Goal: Information Seeking & Learning: Learn about a topic

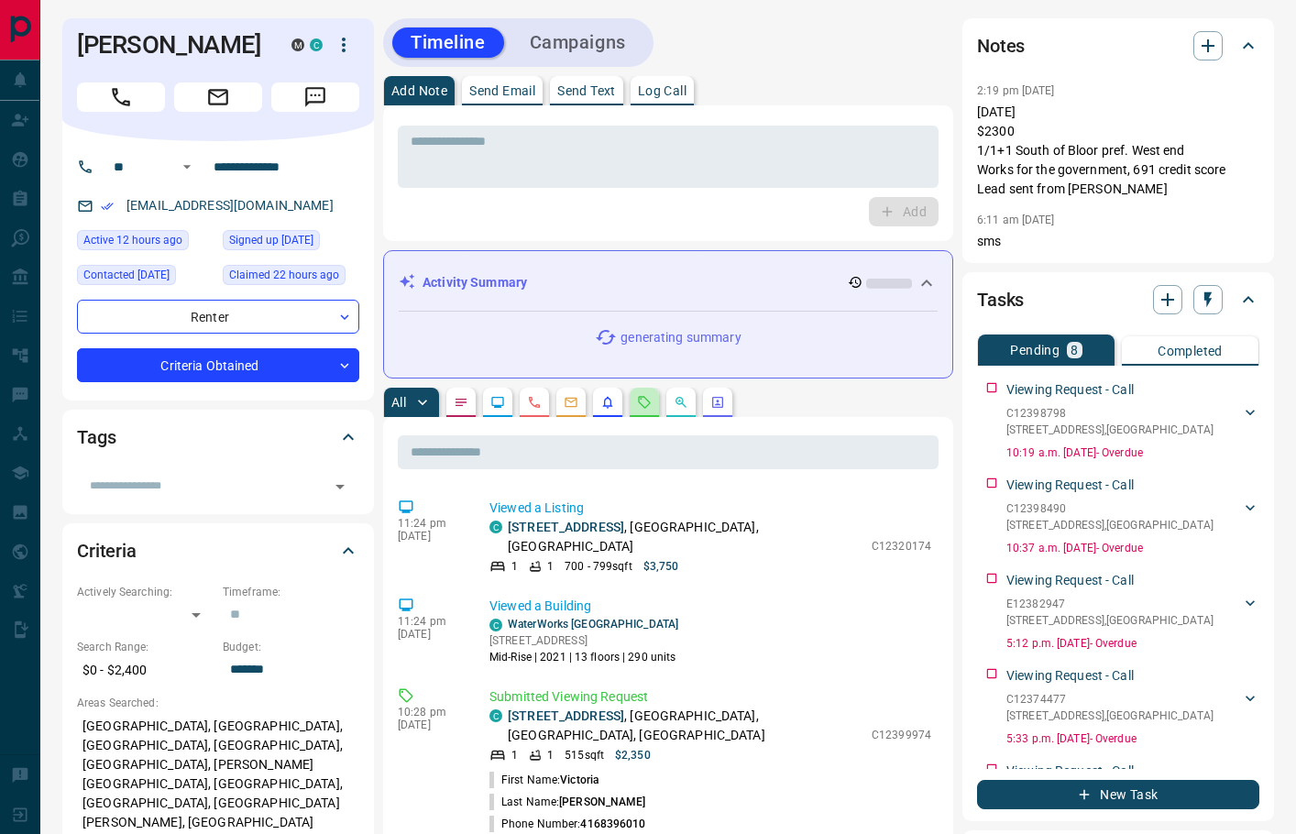
click at [635, 392] on button "button" at bounding box center [644, 402] width 29 height 29
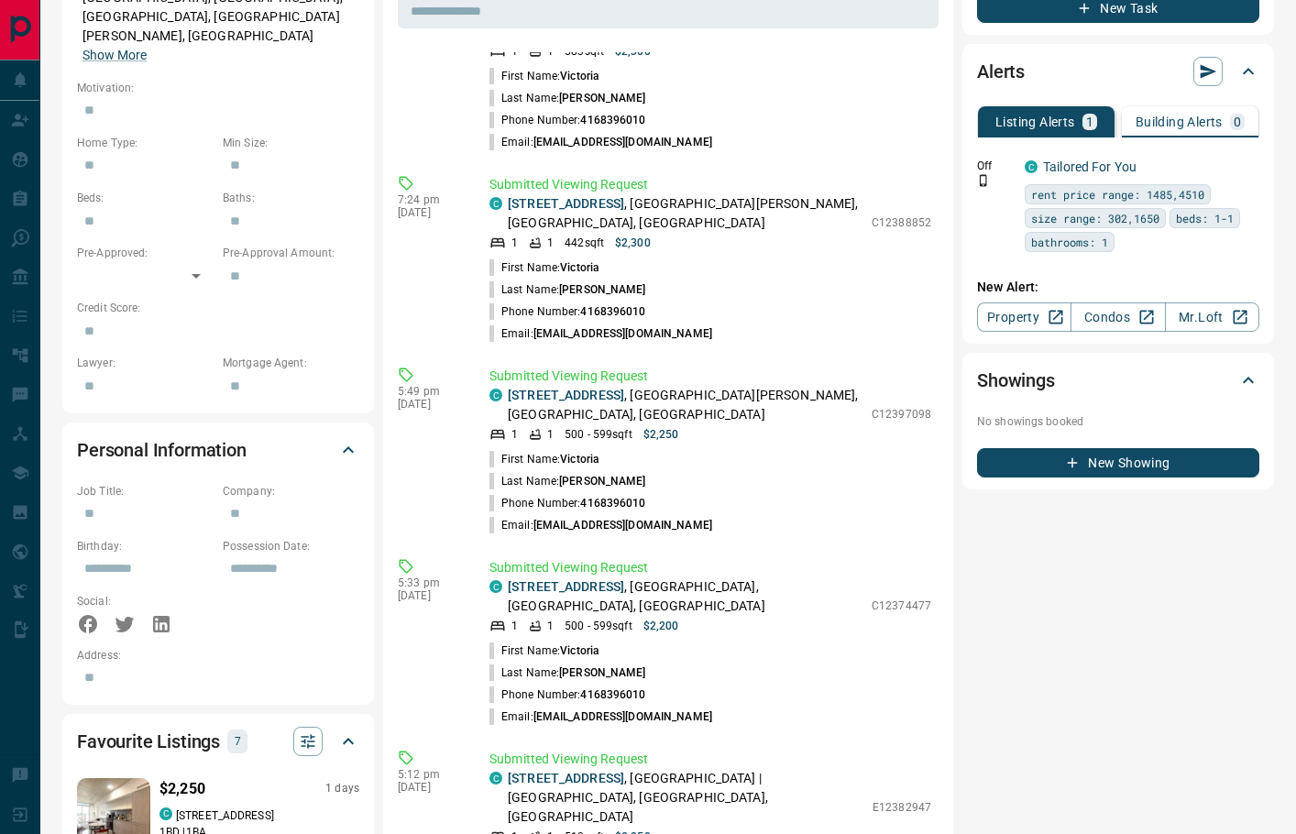
scroll to position [858, 0]
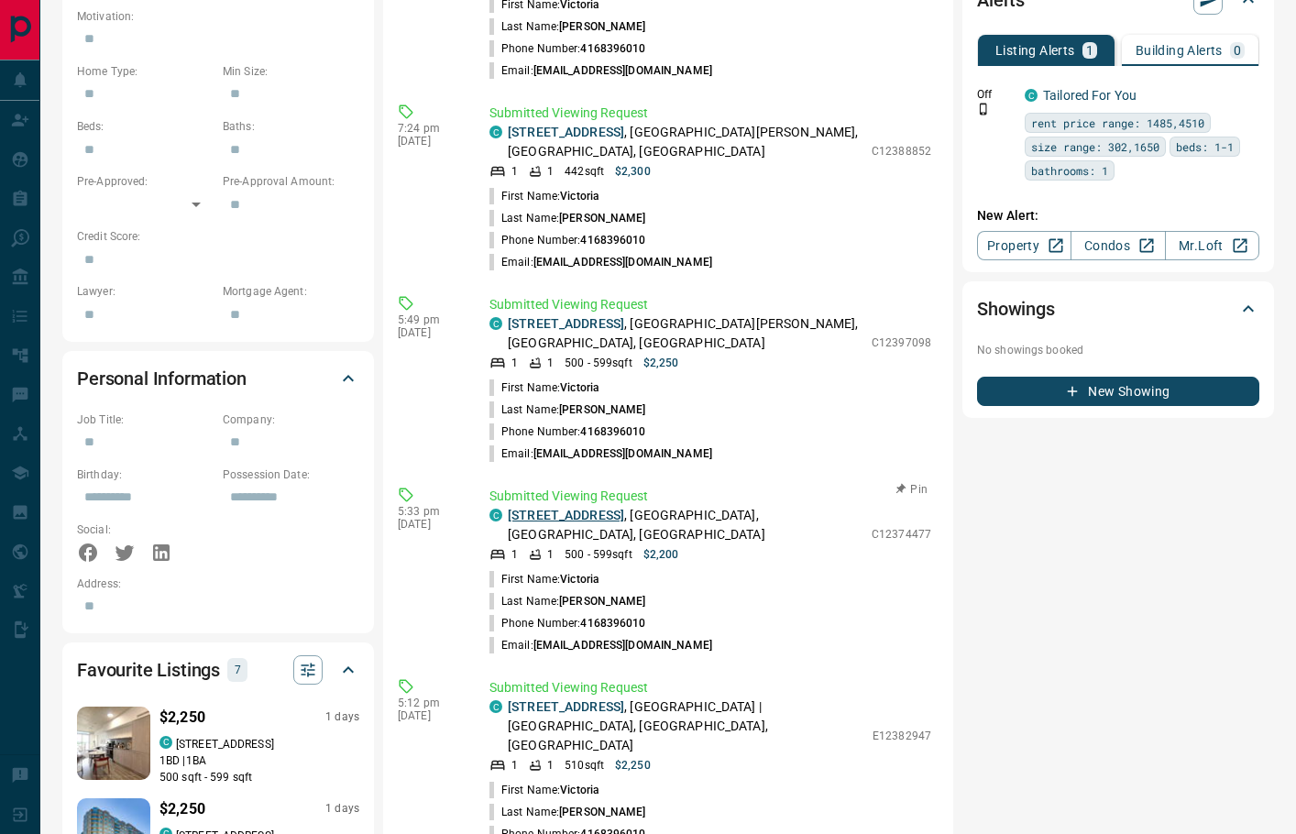
click at [560, 508] on link "[STREET_ADDRESS]" at bounding box center [566, 515] width 116 height 15
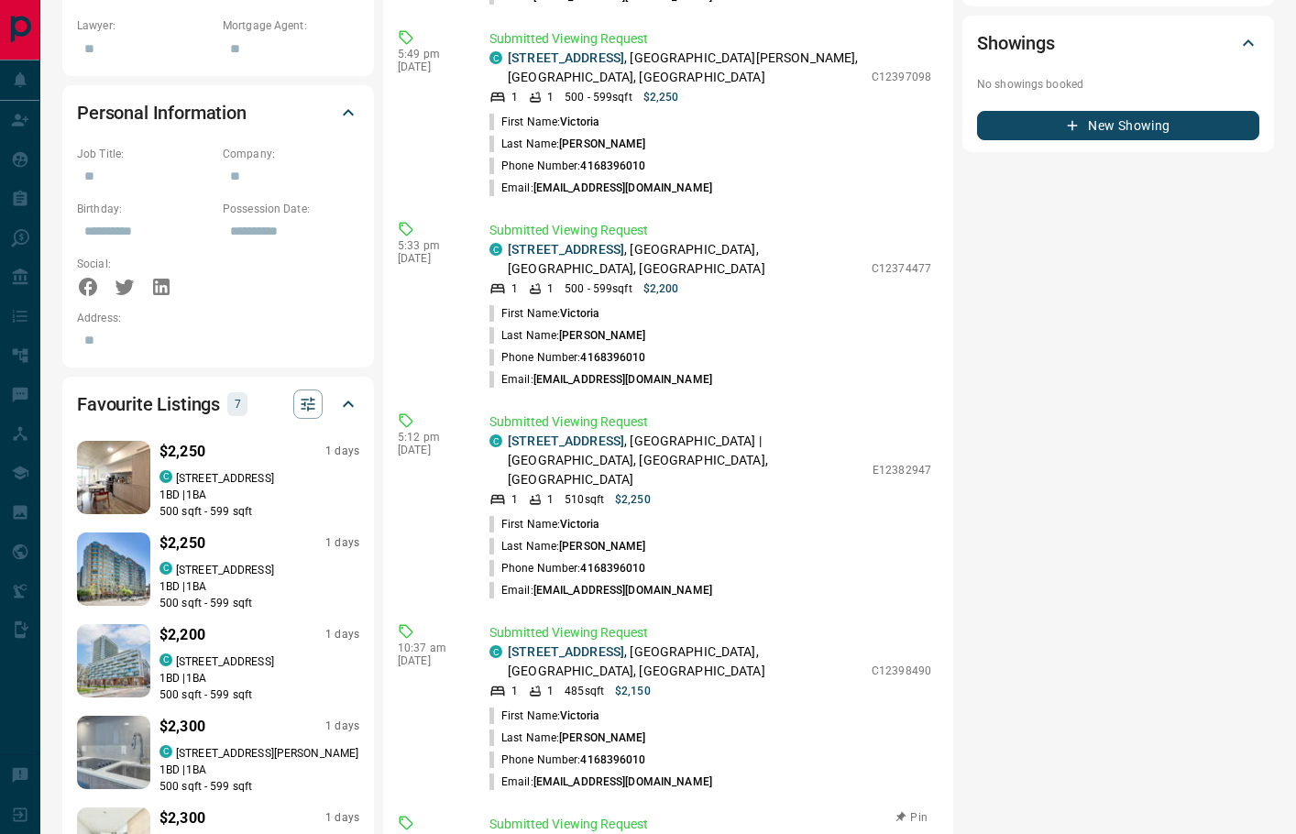
scroll to position [1122, 0]
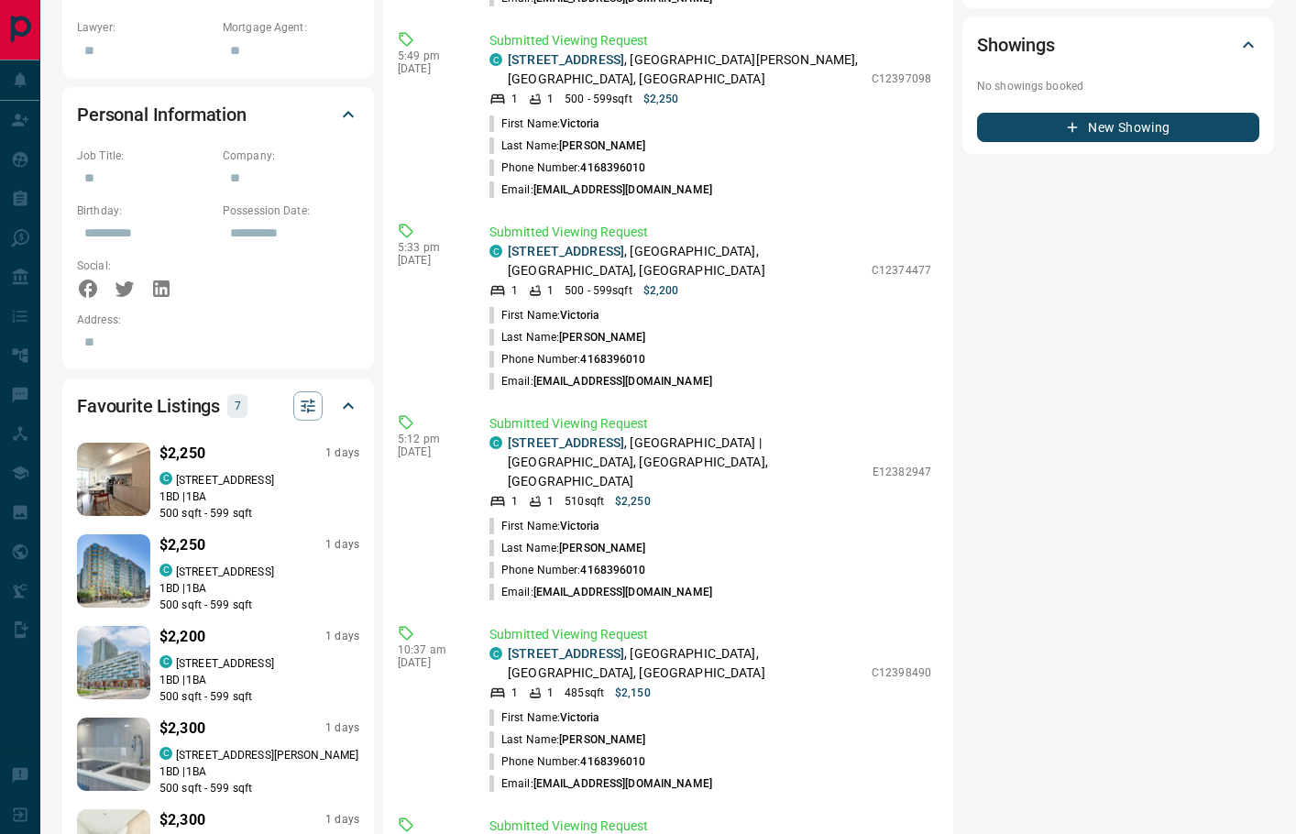
click at [605, 833] on link "[STREET_ADDRESS]" at bounding box center [566, 845] width 116 height 15
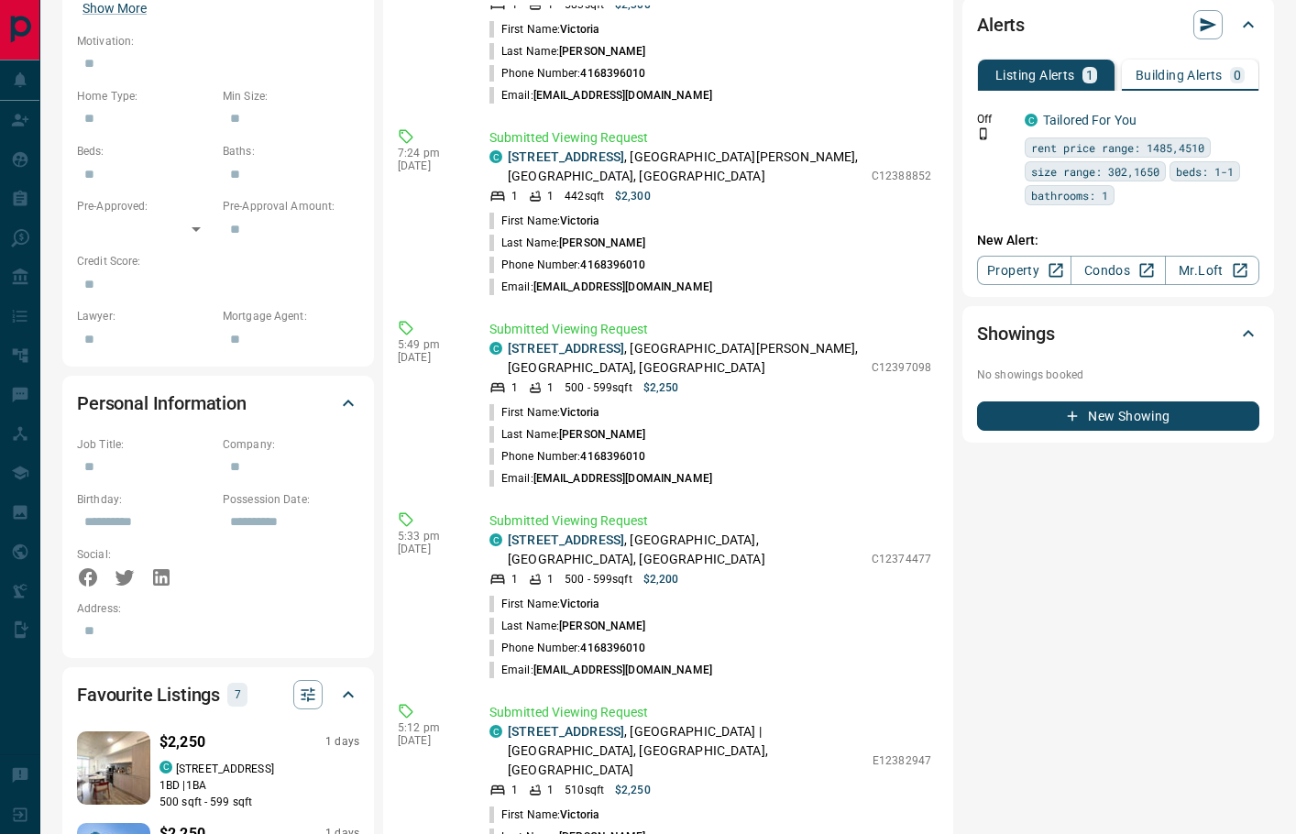
scroll to position [826, 0]
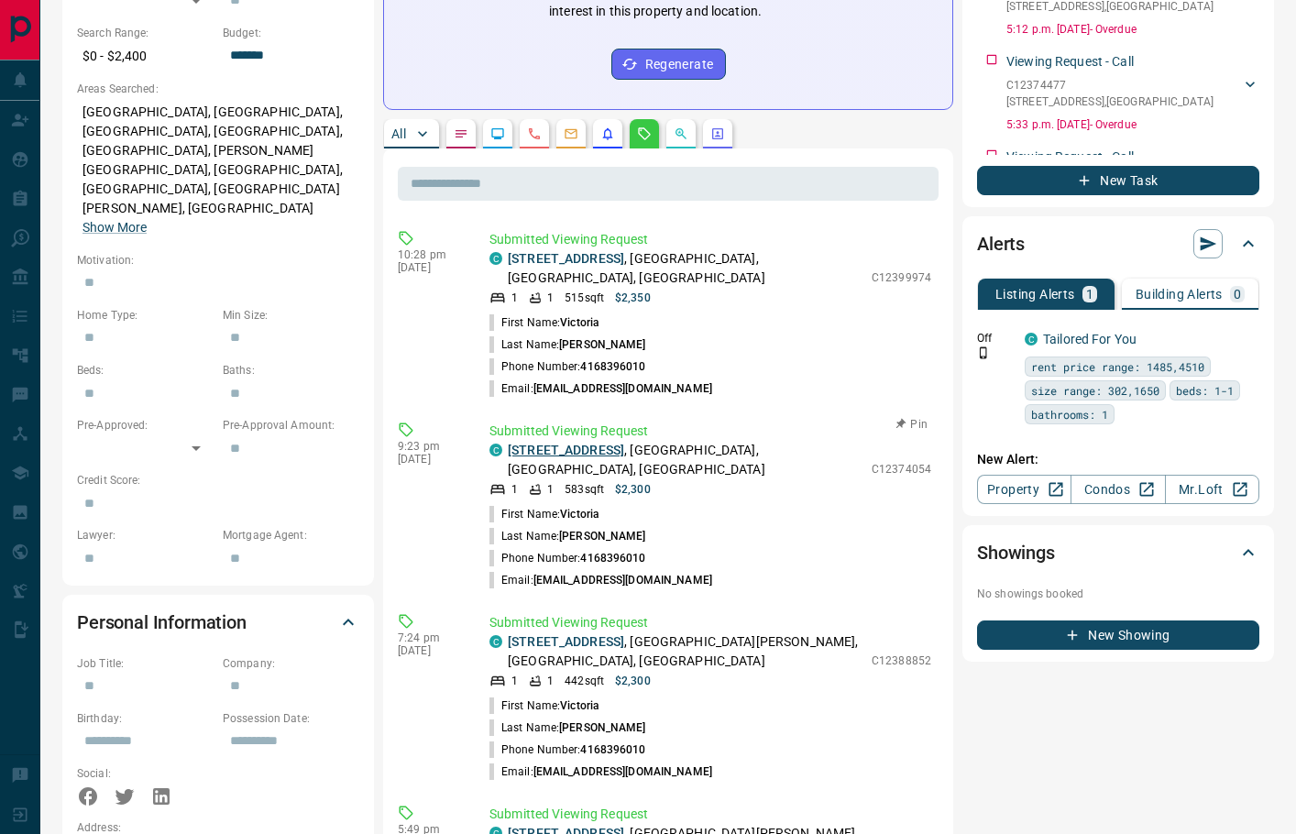
scroll to position [607, 0]
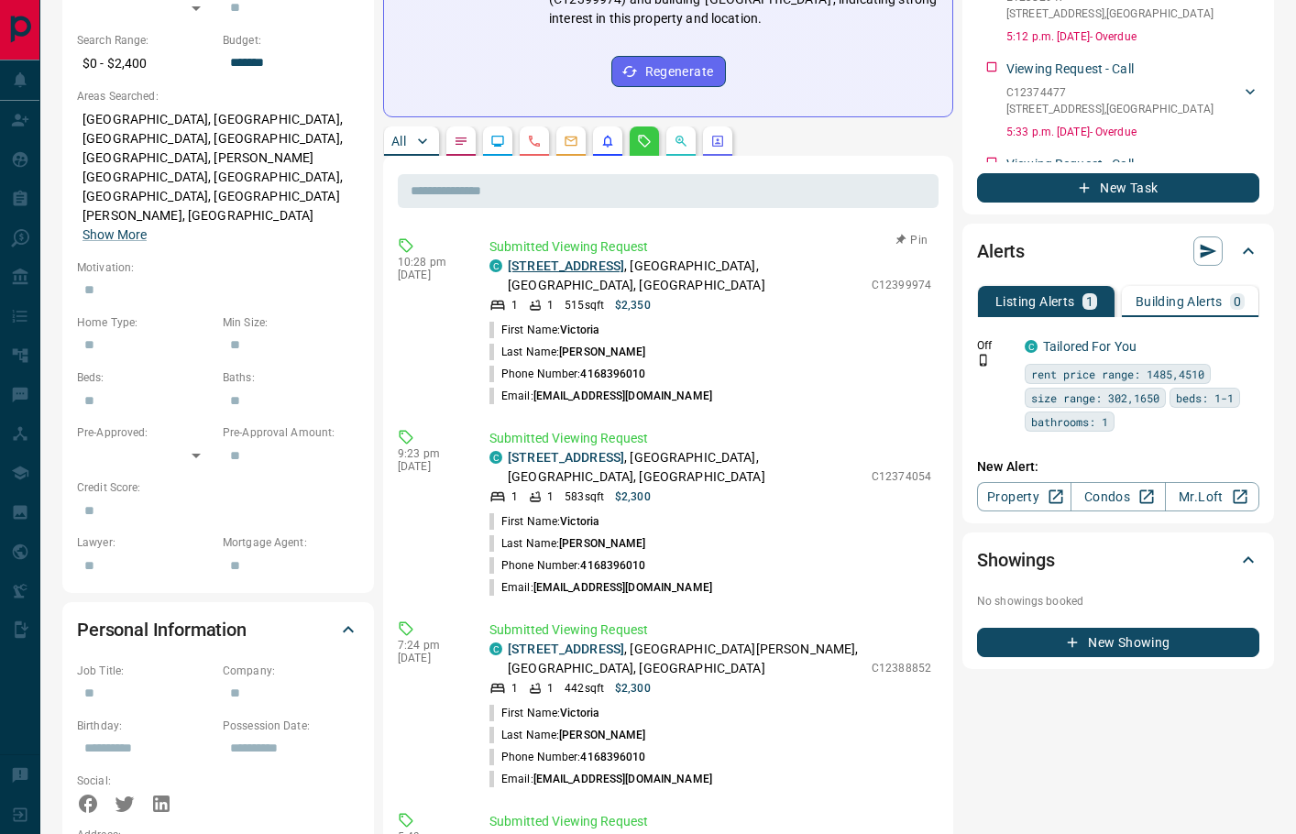
click at [601, 258] on link "[STREET_ADDRESS]" at bounding box center [566, 265] width 116 height 15
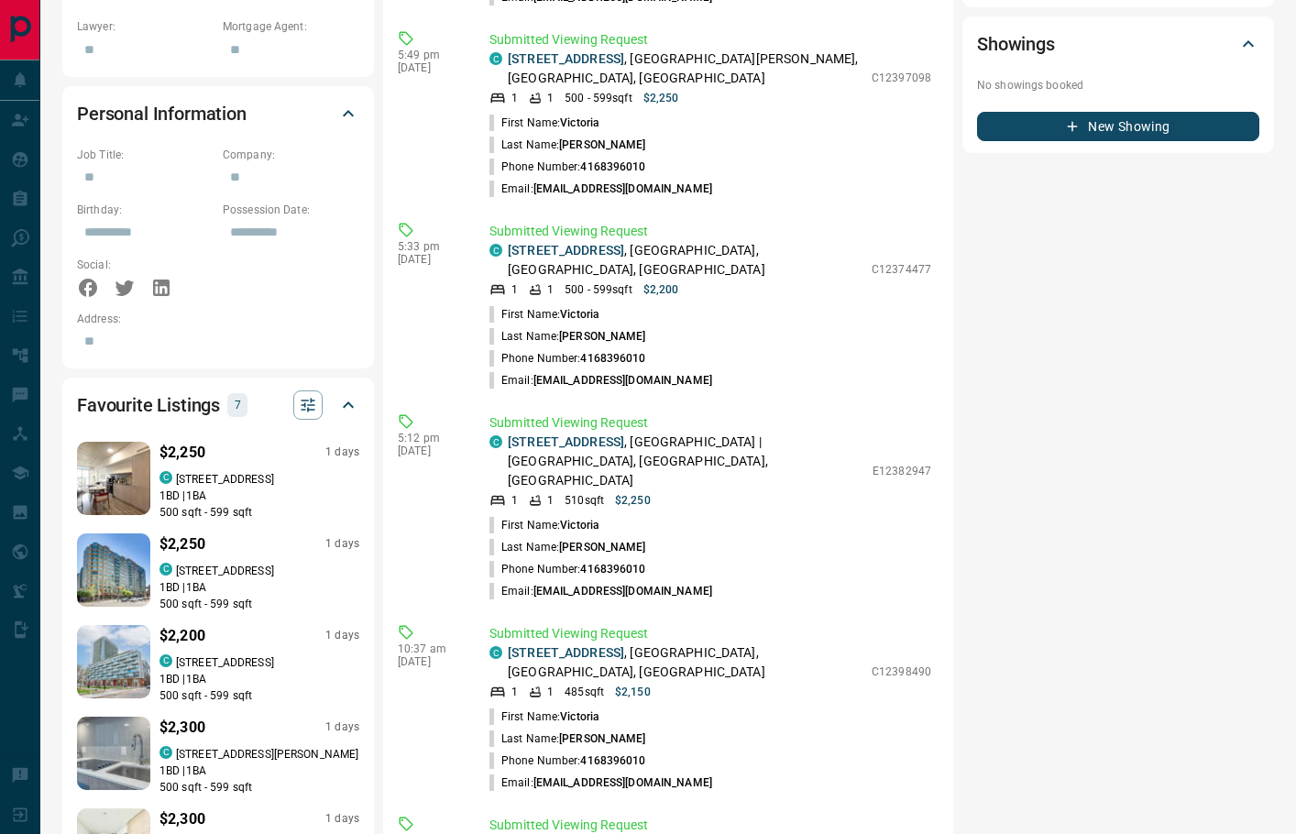
scroll to position [1122, 0]
drag, startPoint x: 923, startPoint y: 676, endPoint x: 904, endPoint y: 676, distance: 19.2
drag, startPoint x: 934, startPoint y: 678, endPoint x: 887, endPoint y: 681, distance: 46.8
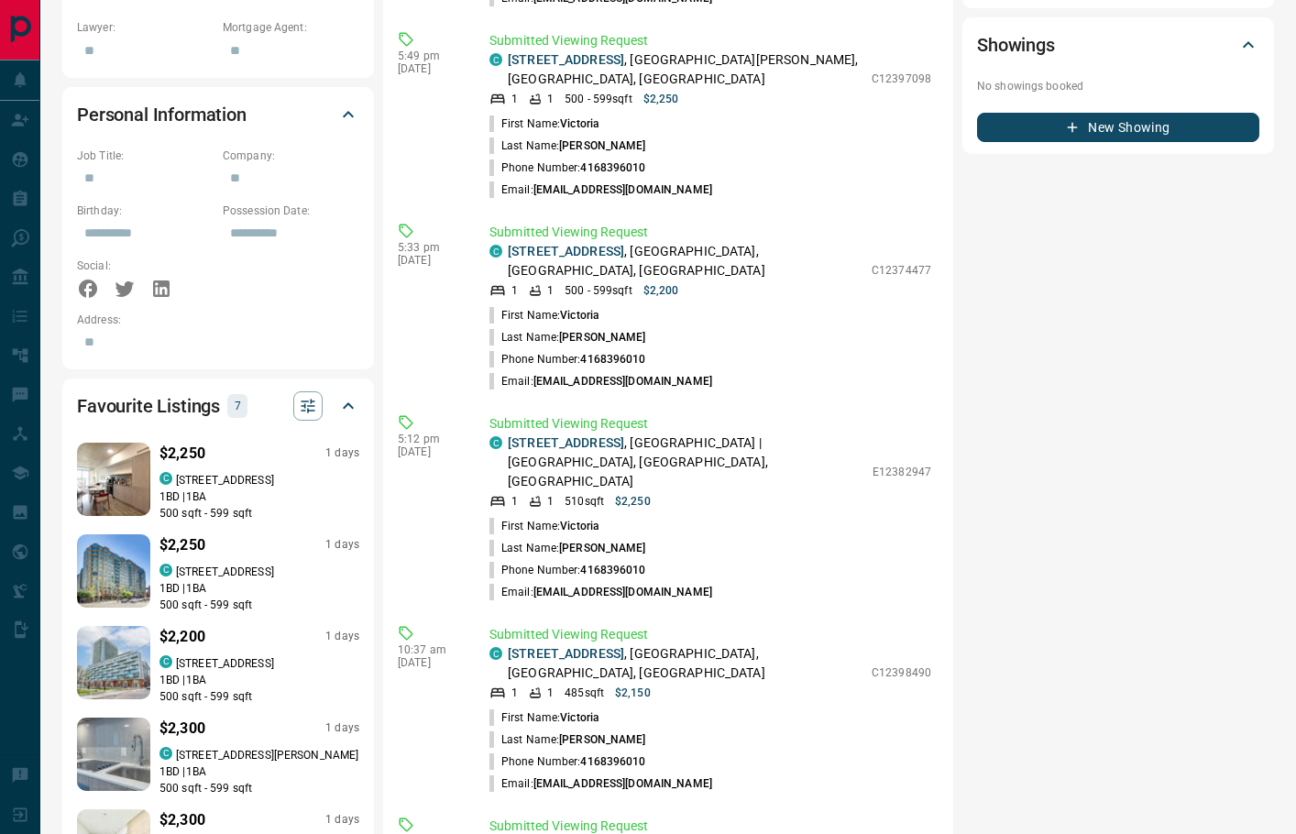
click at [1023, 635] on div "Notes 2:19 pm [DATE] Nov. 1st $2300 1/1+1 South of Bloor pref. West end Works f…" at bounding box center [1118, 48] width 312 height 2305
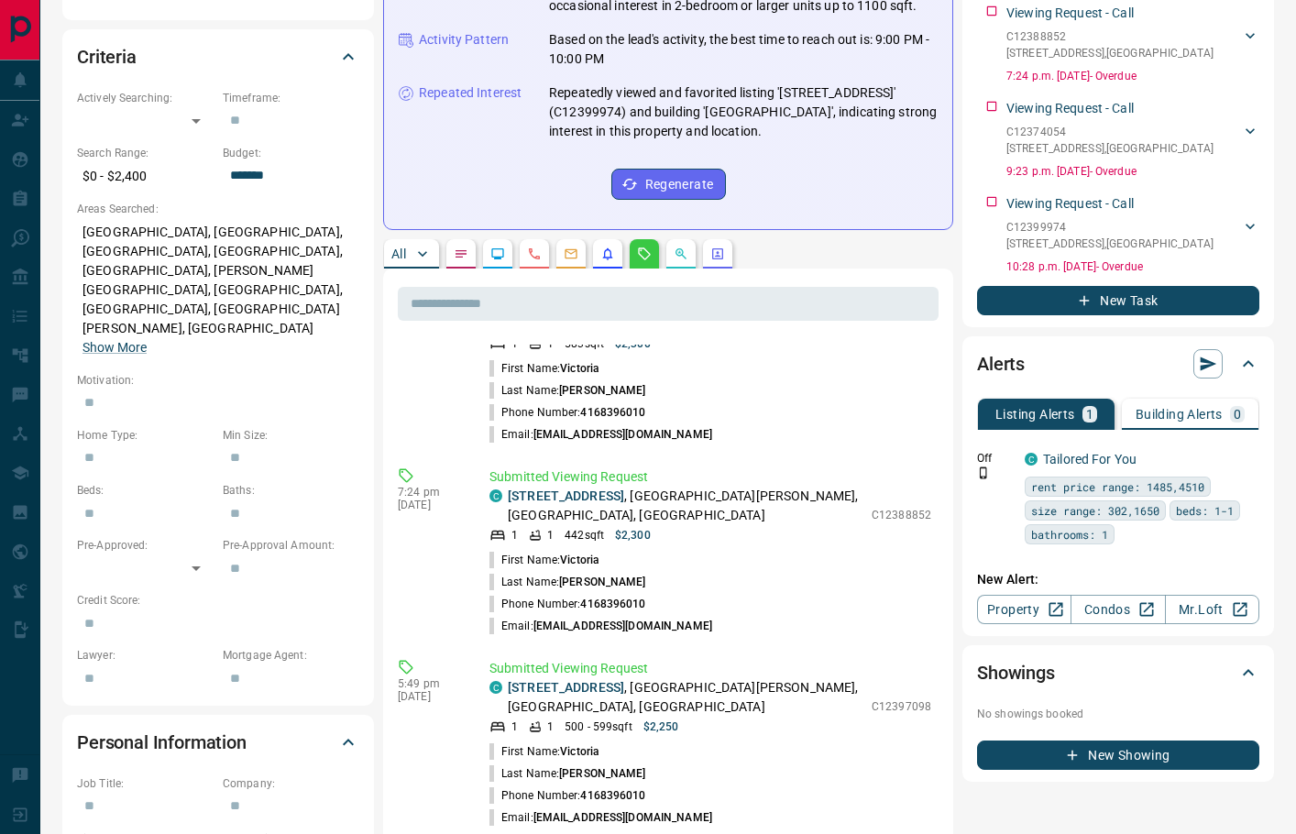
scroll to position [493, 0]
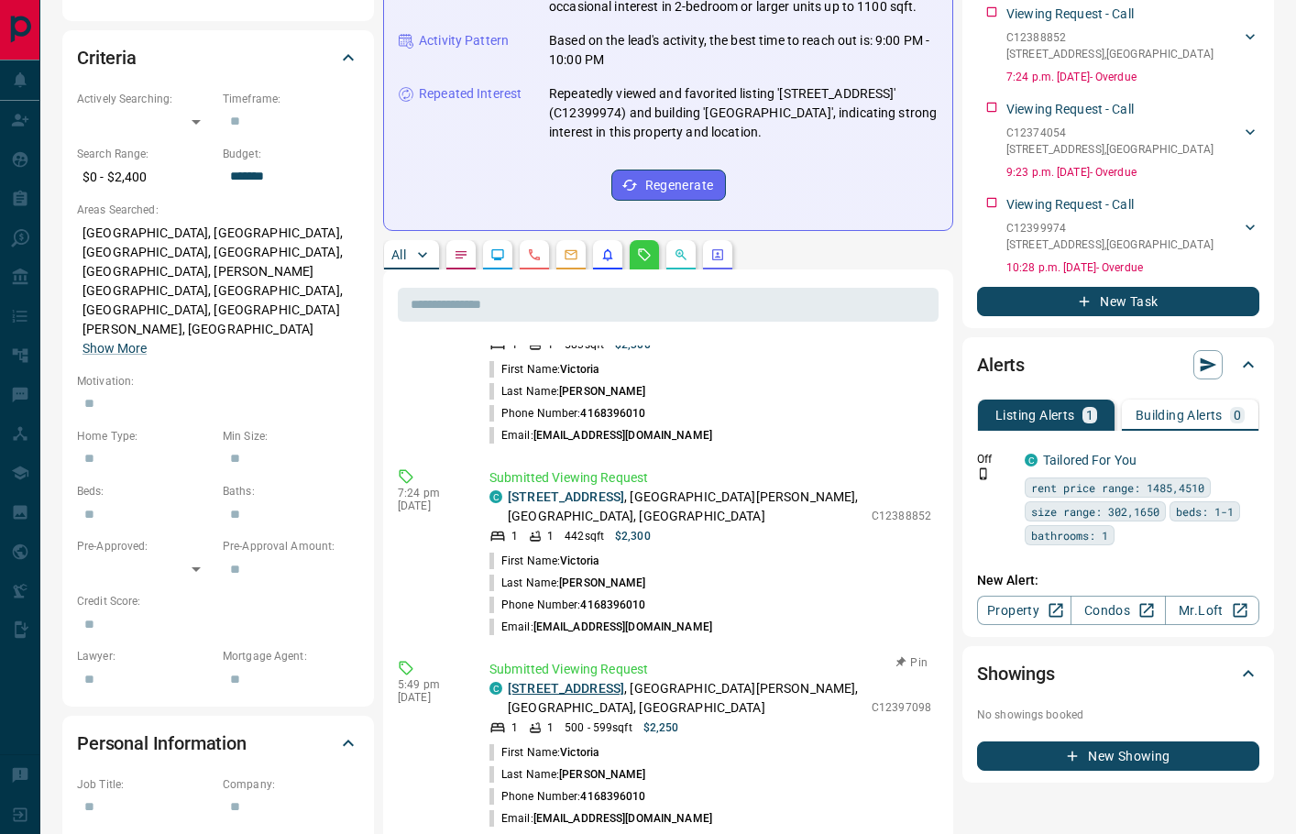
click at [599, 681] on link "[STREET_ADDRESS]" at bounding box center [566, 688] width 116 height 15
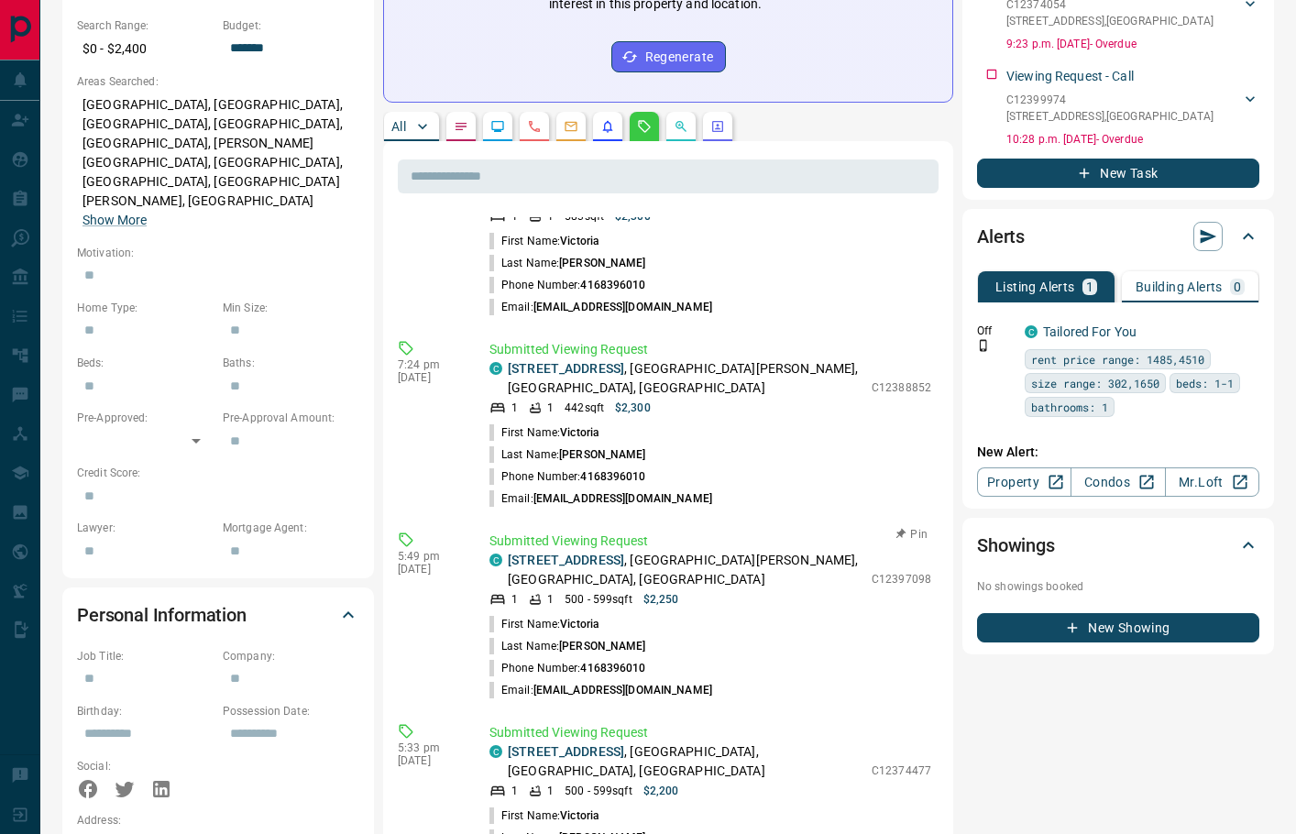
scroll to position [629, 0]
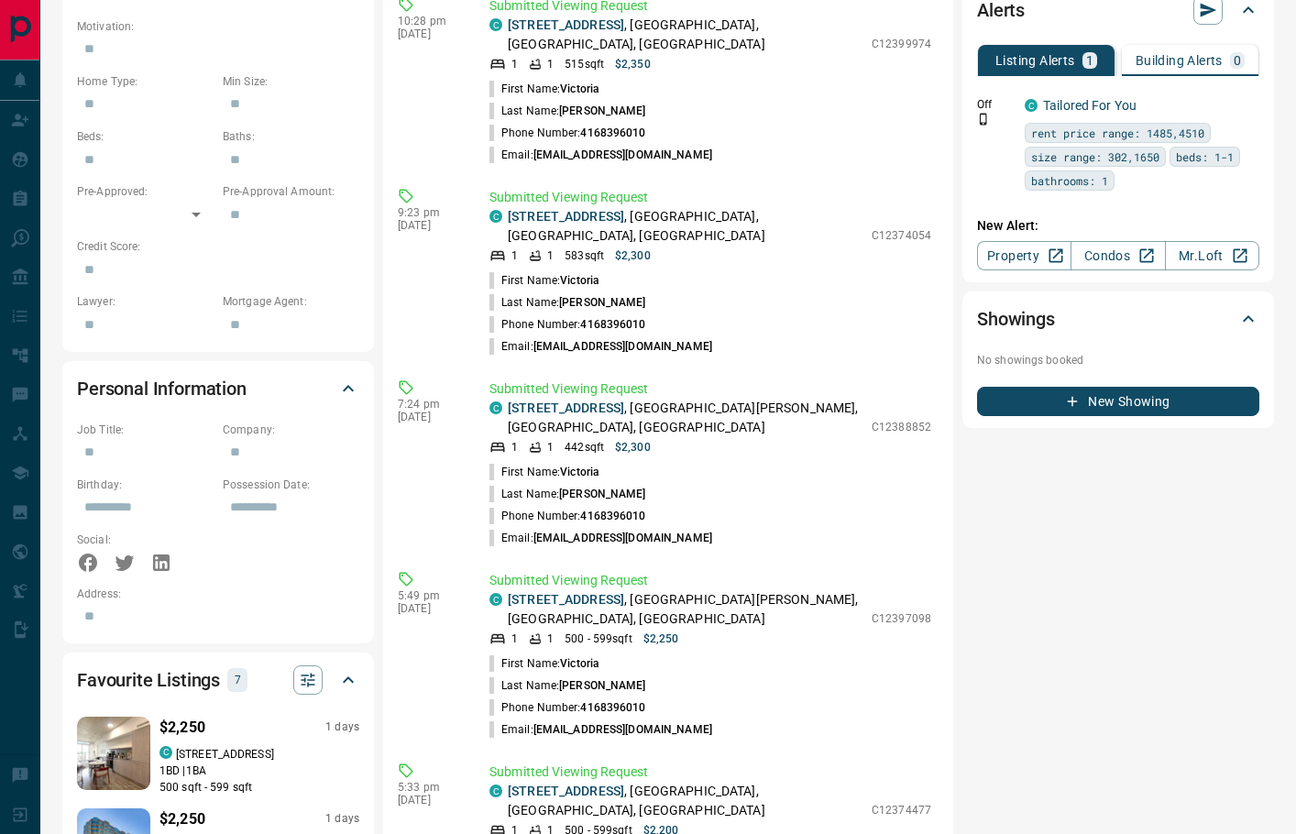
scroll to position [828, 0]
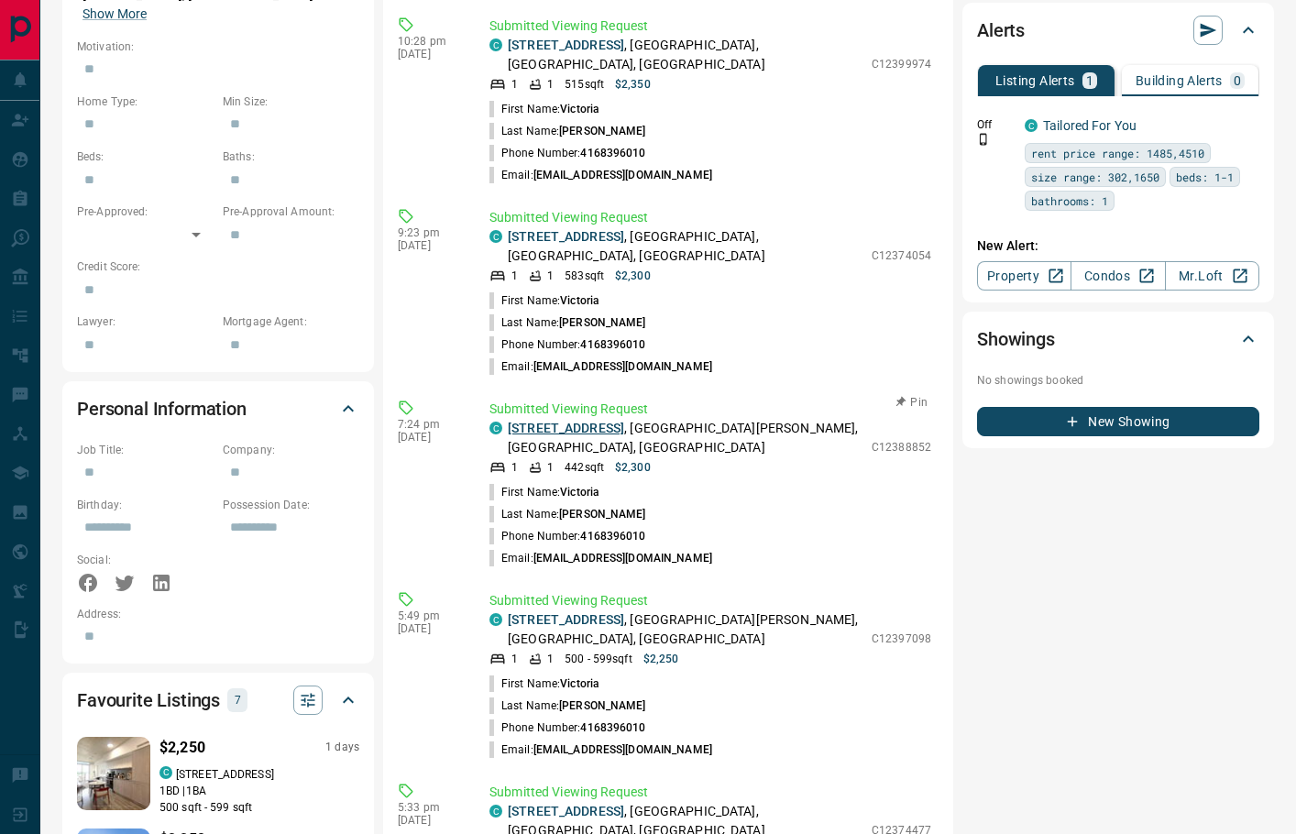
click at [610, 421] on link "[STREET_ADDRESS]" at bounding box center [566, 428] width 116 height 15
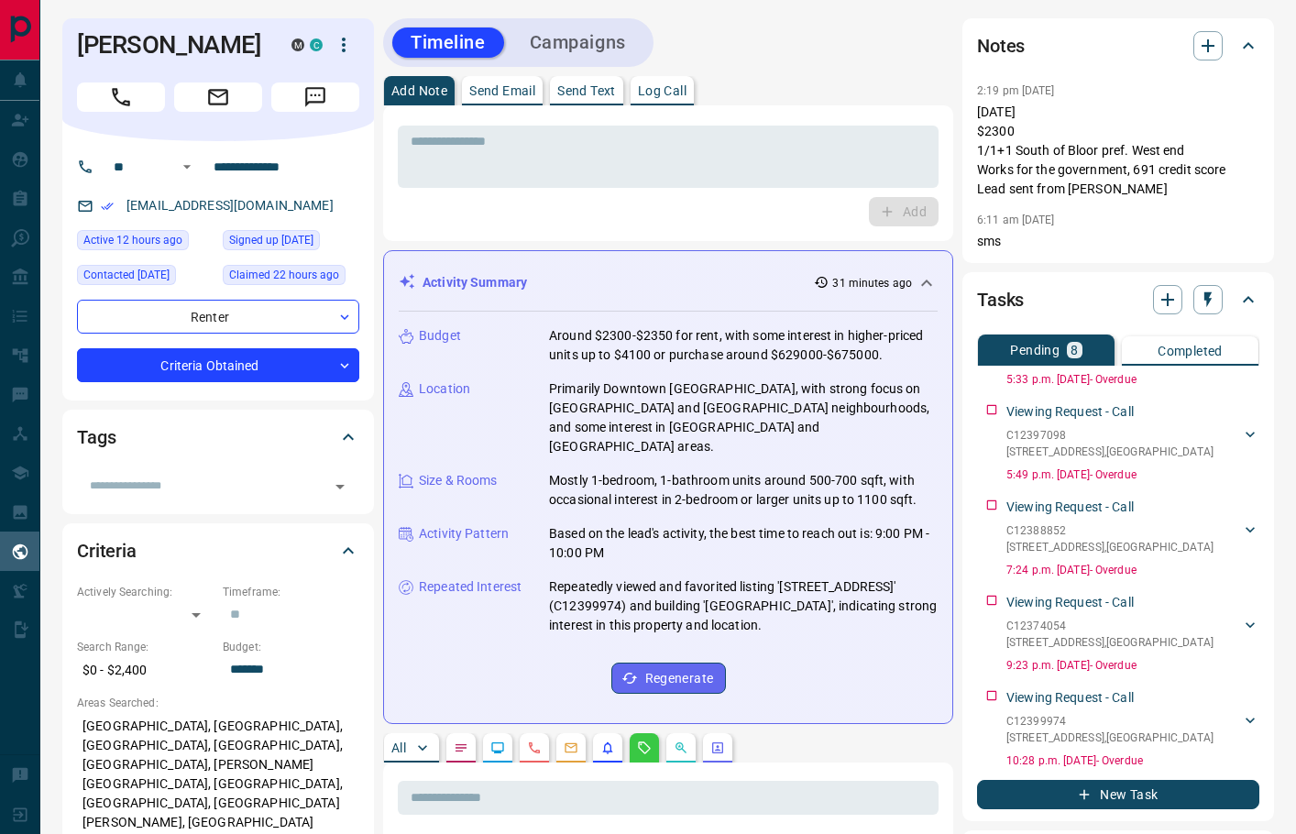
scroll to position [0, 0]
